Goal: Task Accomplishment & Management: Complete application form

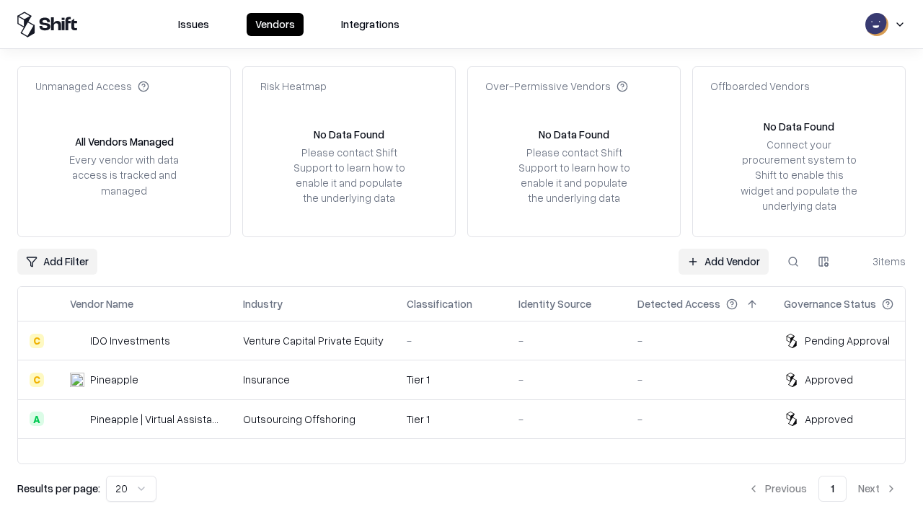
click at [723, 261] on link "Add Vendor" at bounding box center [724, 262] width 90 height 26
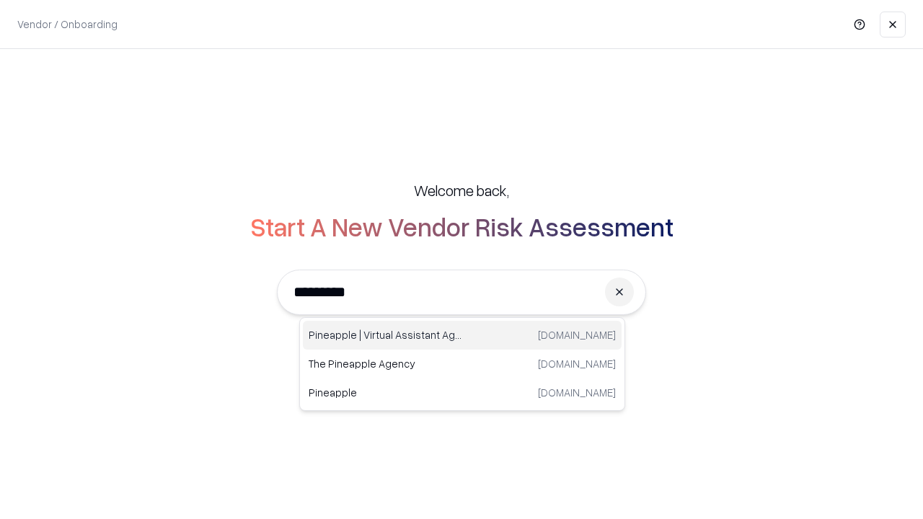
click at [462, 335] on div "Pineapple | Virtual Assistant Agency [DOMAIN_NAME]" at bounding box center [462, 335] width 319 height 29
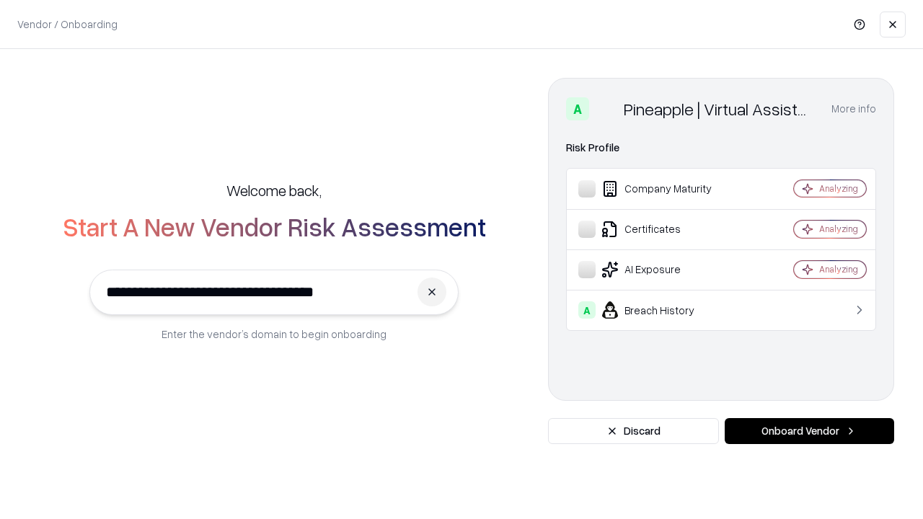
type input "**********"
click at [809, 431] on button "Onboard Vendor" at bounding box center [809, 431] width 169 height 26
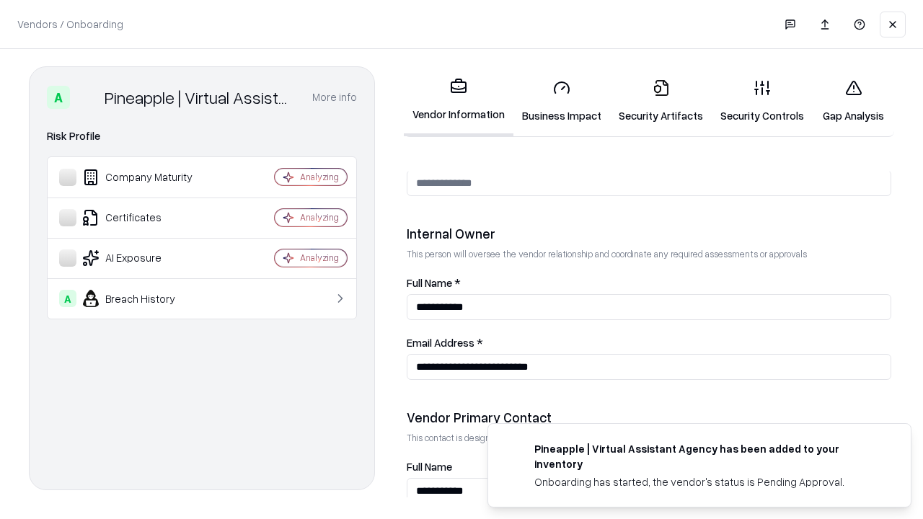
scroll to position [747, 0]
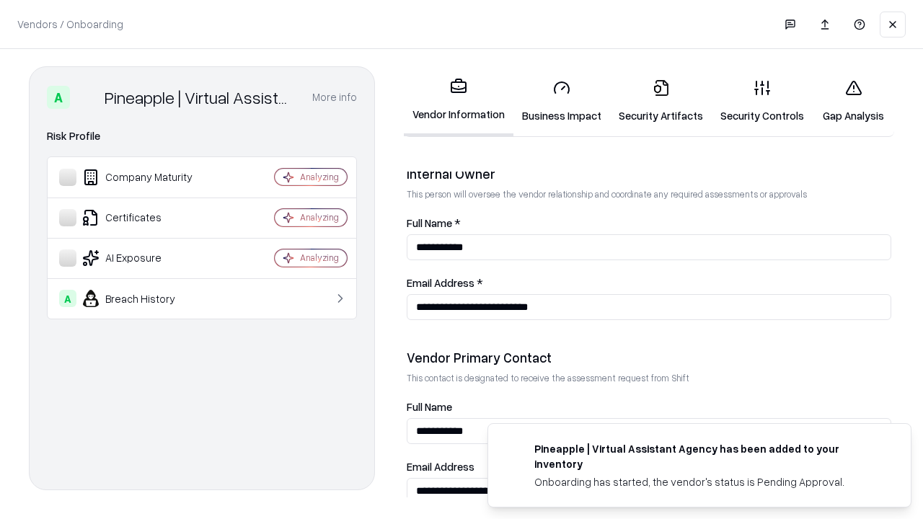
click at [562, 101] on link "Business Impact" at bounding box center [561, 101] width 97 height 67
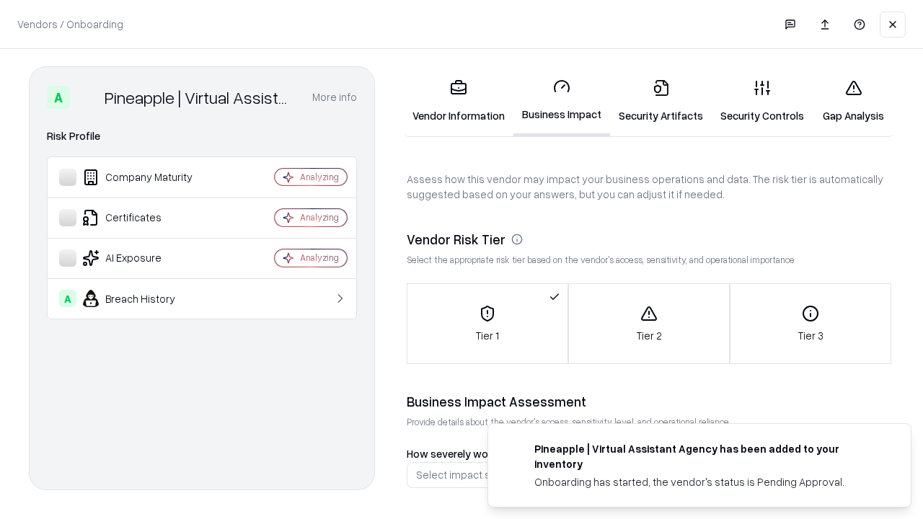
click at [853, 101] on link "Gap Analysis" at bounding box center [853, 101] width 81 height 67
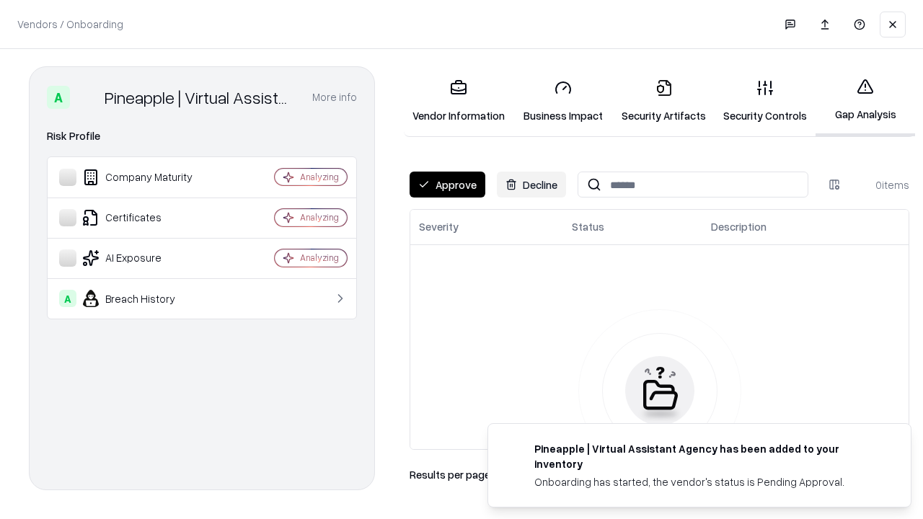
click at [447, 185] on button "Approve" at bounding box center [448, 185] width 76 height 26
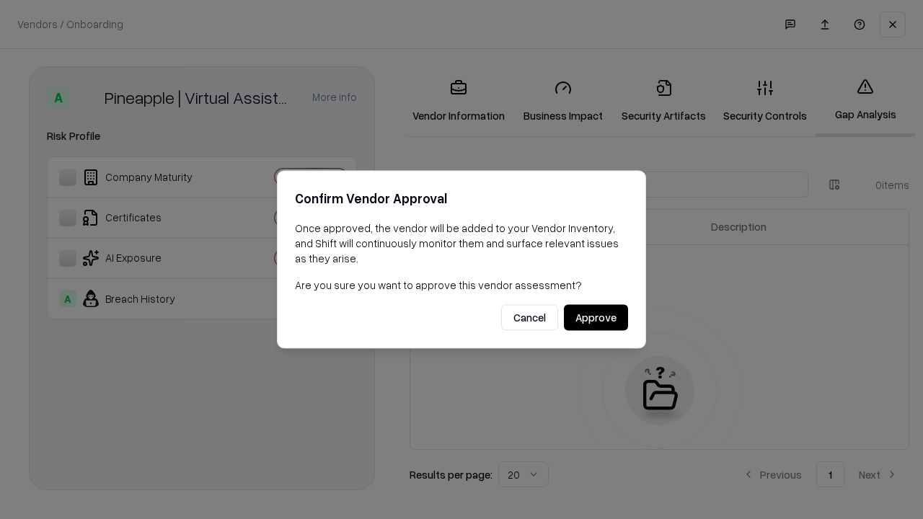
click at [596, 317] on button "Approve" at bounding box center [596, 318] width 64 height 26
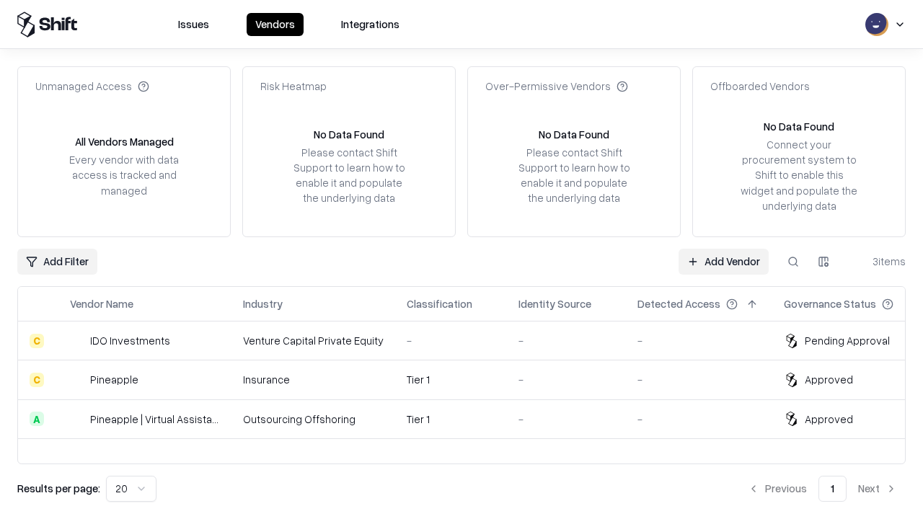
type input "**********"
click at [723, 261] on link "Add Vendor" at bounding box center [724, 262] width 90 height 26
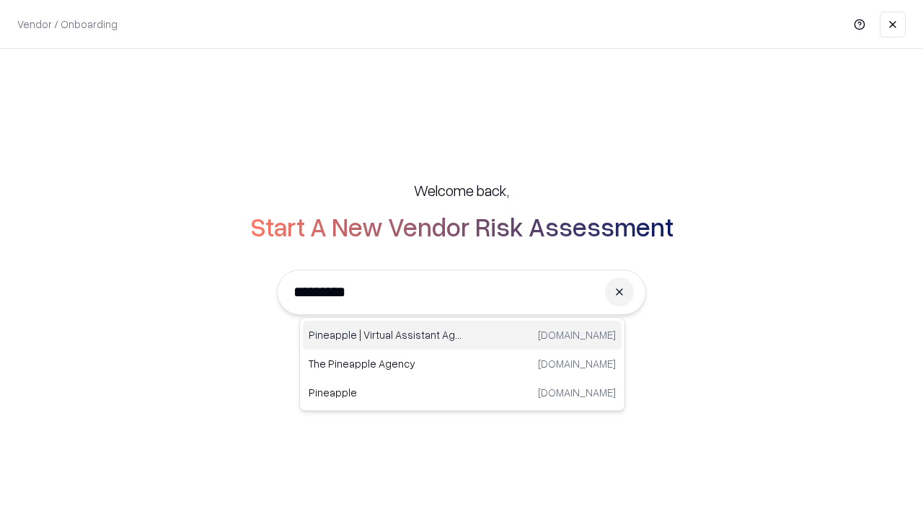
click at [462, 335] on div "Pineapple | Virtual Assistant Agency [DOMAIN_NAME]" at bounding box center [462, 335] width 319 height 29
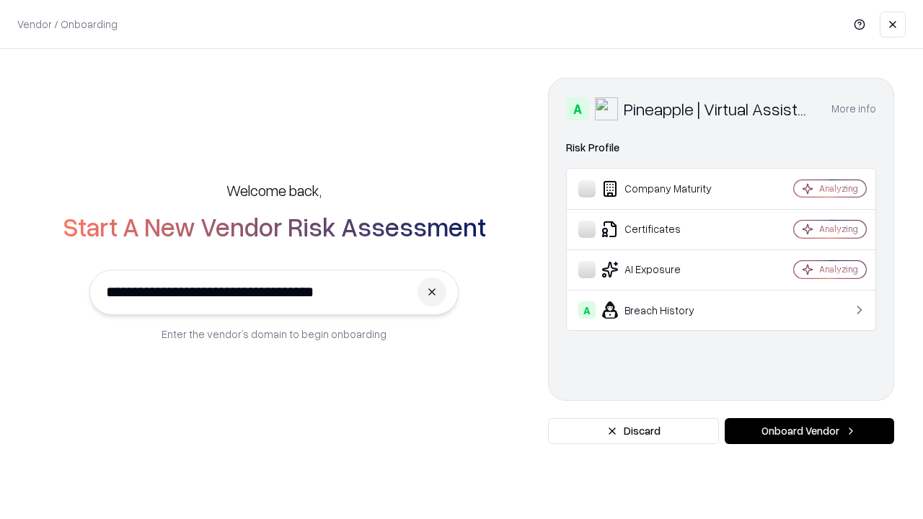
type input "**********"
click at [809, 431] on button "Onboard Vendor" at bounding box center [809, 431] width 169 height 26
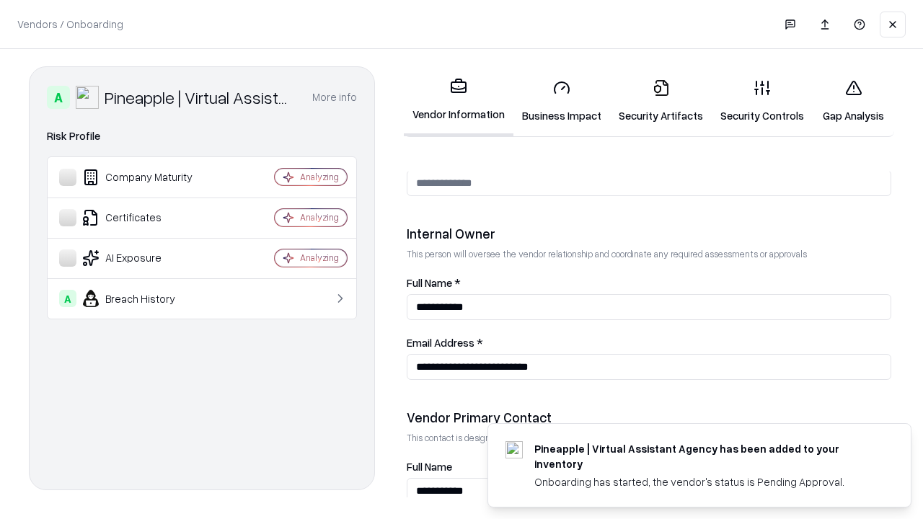
scroll to position [747, 0]
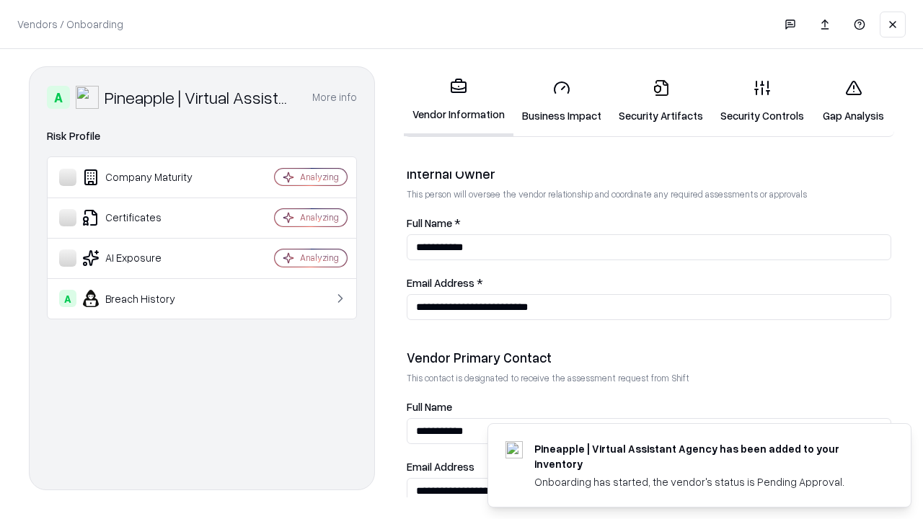
click at [853, 101] on link "Gap Analysis" at bounding box center [853, 101] width 81 height 67
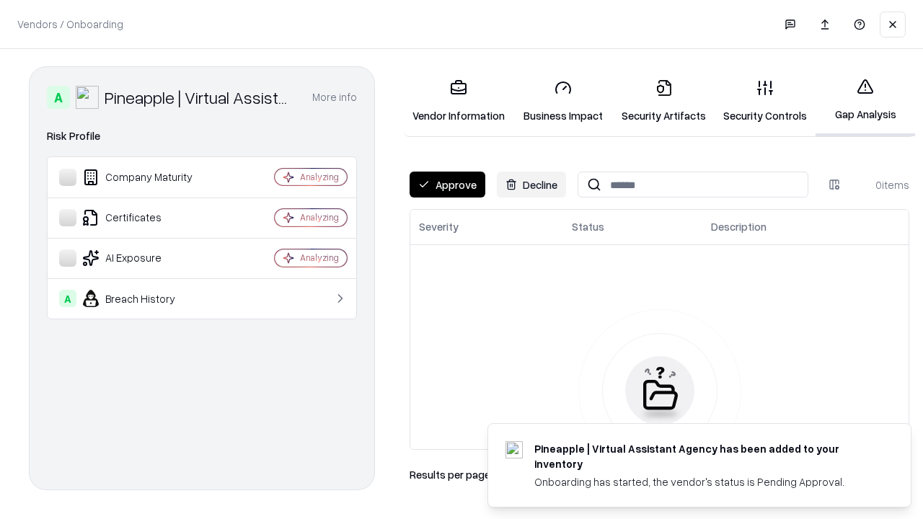
click at [447, 185] on button "Approve" at bounding box center [448, 185] width 76 height 26
